Goal: Obtain resource: Download file/media

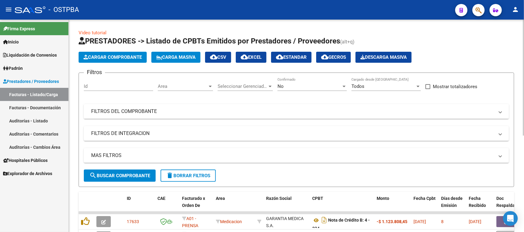
click at [137, 108] on mat-panel-title "FILTROS DEL COMPROBANTE" at bounding box center [292, 111] width 403 height 7
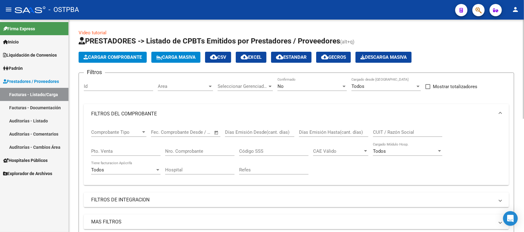
click at [374, 131] on input "CUIT / Razón Social" at bounding box center [407, 133] width 69 height 6
type input "30545681508"
click at [302, 84] on div "No" at bounding box center [309, 87] width 64 height 6
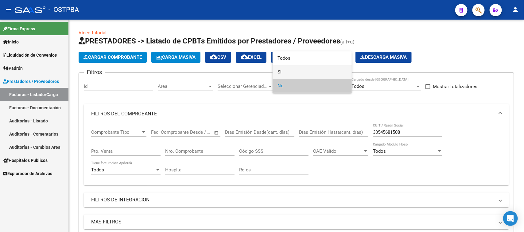
click at [277, 72] on span "Si" at bounding box center [311, 72] width 69 height 14
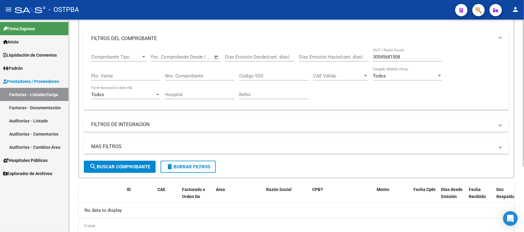
scroll to position [77, 0]
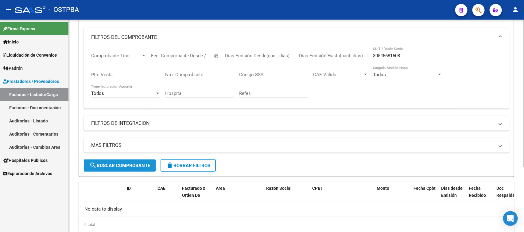
click at [130, 163] on span "search Buscar Comprobante" at bounding box center [119, 166] width 61 height 6
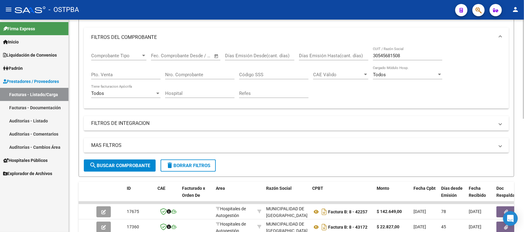
scroll to position [115, 0]
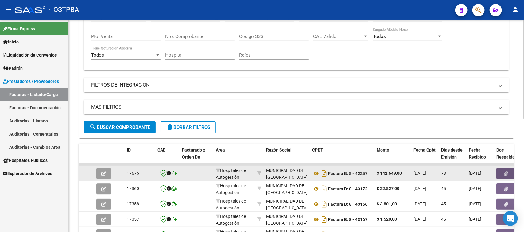
click at [502, 174] on button "button" at bounding box center [506, 173] width 20 height 11
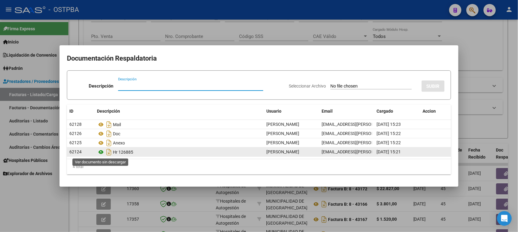
click at [100, 152] on icon at bounding box center [101, 152] width 8 height 7
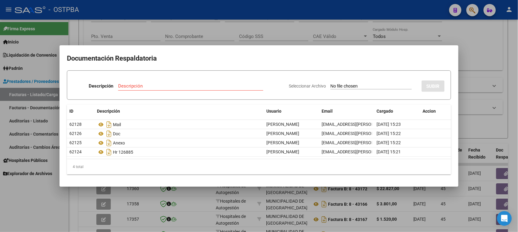
click at [29, 205] on div at bounding box center [259, 116] width 518 height 232
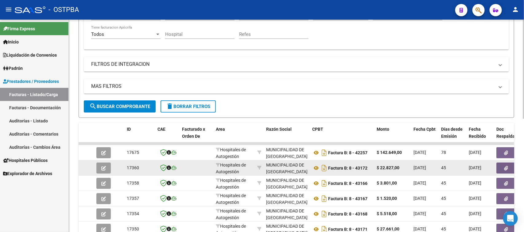
scroll to position [153, 0]
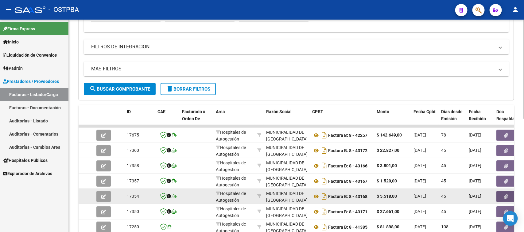
click at [500, 194] on button "button" at bounding box center [506, 196] width 20 height 11
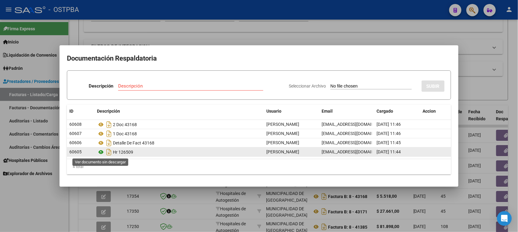
click at [102, 152] on icon at bounding box center [101, 152] width 8 height 7
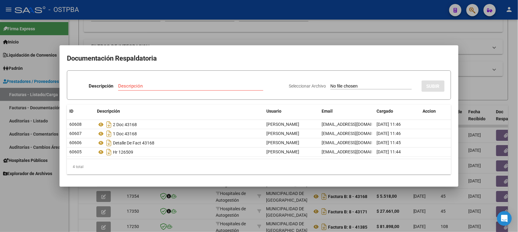
click at [2, 221] on div at bounding box center [259, 116] width 518 height 232
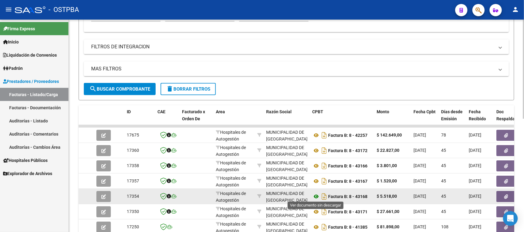
click at [314, 196] on icon at bounding box center [316, 196] width 8 height 7
click at [505, 197] on icon "button" at bounding box center [506, 197] width 4 height 5
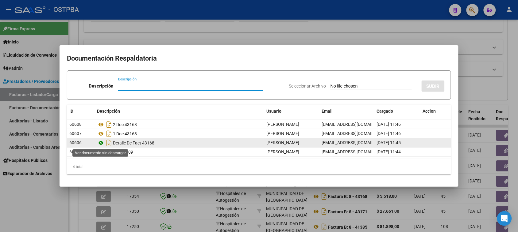
click at [102, 143] on icon at bounding box center [101, 143] width 8 height 7
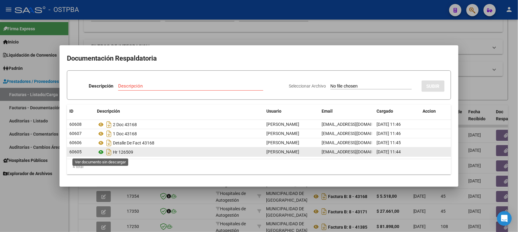
click at [102, 153] on icon at bounding box center [101, 152] width 8 height 7
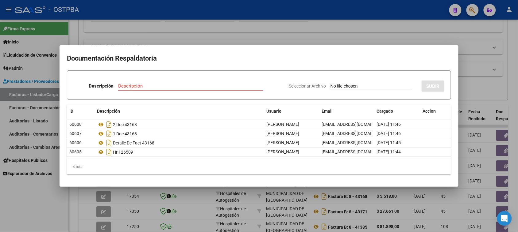
click at [47, 209] on div at bounding box center [259, 116] width 518 height 232
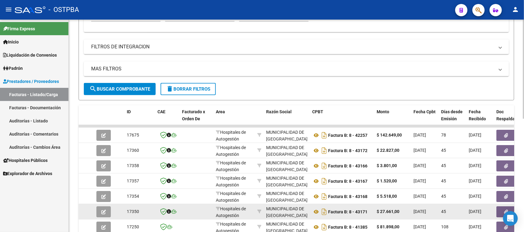
click at [500, 212] on button "button" at bounding box center [506, 212] width 20 height 11
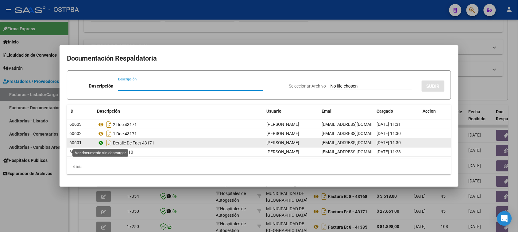
click at [101, 143] on icon at bounding box center [101, 143] width 8 height 7
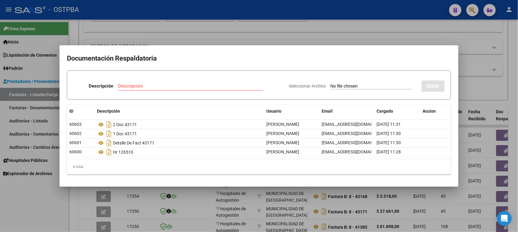
click at [0, 217] on div at bounding box center [259, 116] width 518 height 232
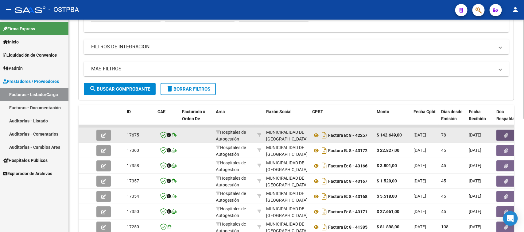
click at [505, 133] on icon "button" at bounding box center [506, 135] width 4 height 5
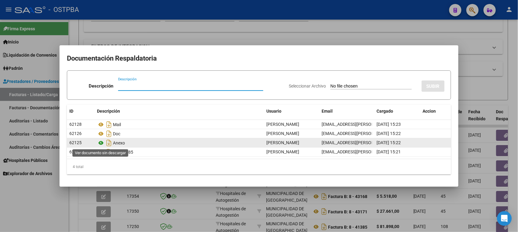
click at [100, 144] on icon at bounding box center [101, 143] width 8 height 7
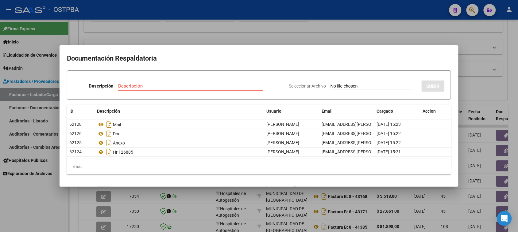
click at [498, 149] on div at bounding box center [259, 116] width 518 height 232
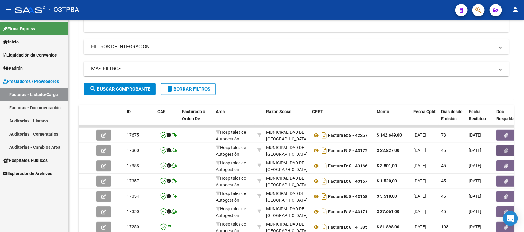
click at [498, 149] on button "button" at bounding box center [506, 150] width 20 height 11
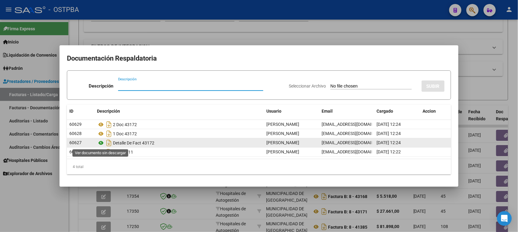
click at [101, 143] on icon at bounding box center [101, 143] width 8 height 7
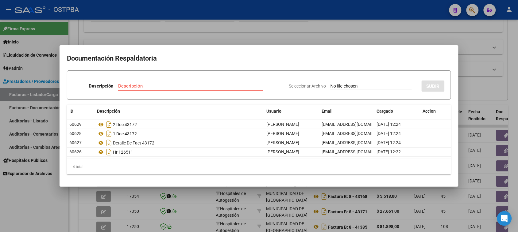
click at [33, 218] on div at bounding box center [259, 116] width 518 height 232
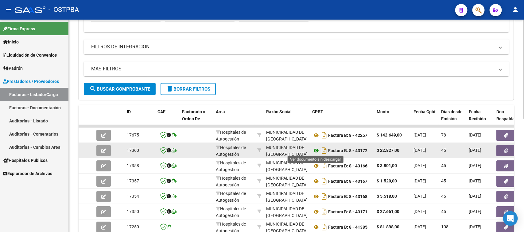
click at [315, 149] on icon at bounding box center [316, 150] width 8 height 7
click at [502, 146] on button "button" at bounding box center [506, 150] width 20 height 11
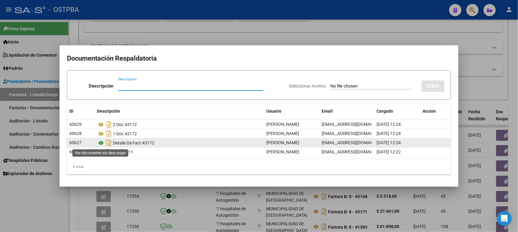
click at [101, 143] on icon at bounding box center [101, 143] width 8 height 7
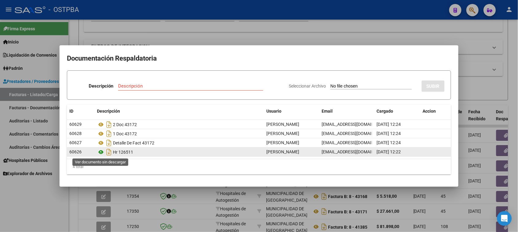
click at [102, 151] on icon at bounding box center [101, 152] width 8 height 7
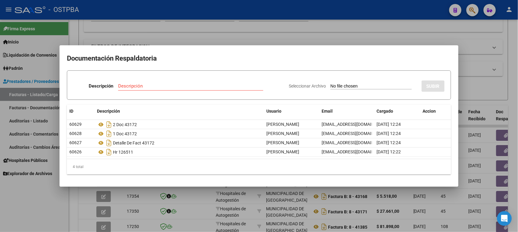
click at [45, 192] on div at bounding box center [259, 116] width 518 height 232
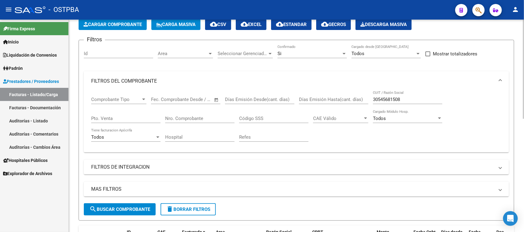
scroll to position [77, 0]
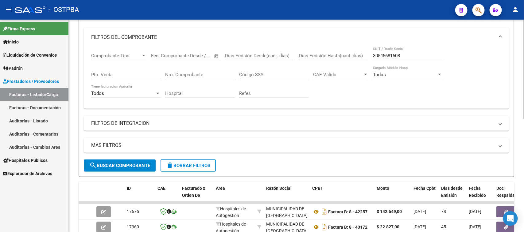
click at [185, 166] on span "delete Borrar Filtros" at bounding box center [188, 166] width 44 height 6
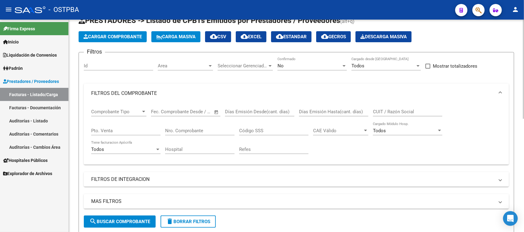
scroll to position [0, 0]
